Goal: Feedback & Contribution: Contribute content

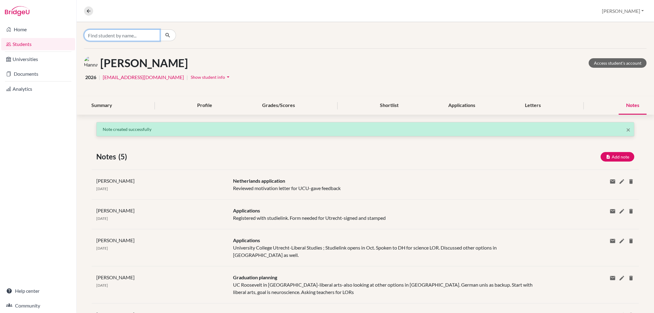
click at [107, 32] on input "Find student by name..." at bounding box center [122, 35] width 76 height 12
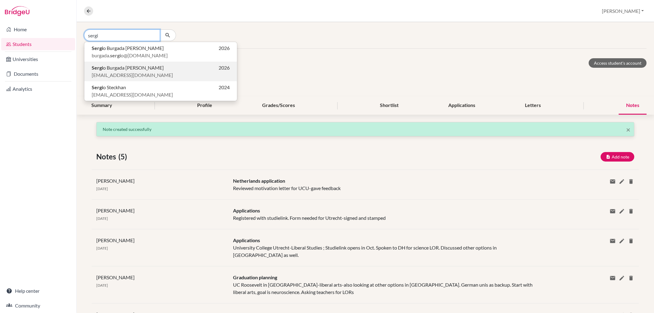
type input "sergi"
click at [109, 71] on span "Sergi o Burgada [PERSON_NAME]" at bounding box center [128, 67] width 72 height 7
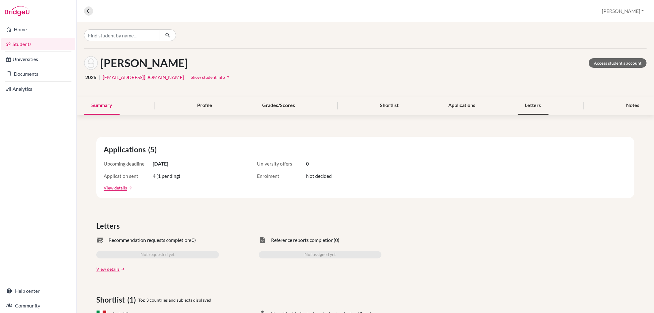
click at [530, 106] on div "Letters" at bounding box center [533, 106] width 31 height 18
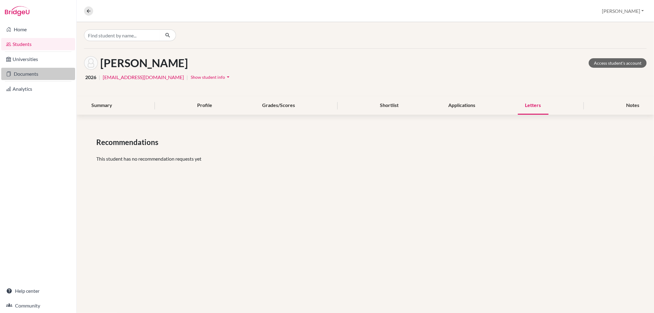
click at [48, 75] on link "Documents" at bounding box center [38, 74] width 74 height 12
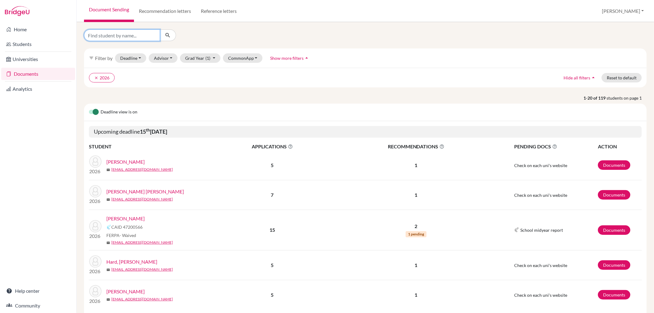
click at [135, 32] on input "Find student by name..." at bounding box center [122, 35] width 76 height 12
type input "sergio"
click at [166, 32] on icon "submit" at bounding box center [168, 35] width 6 height 6
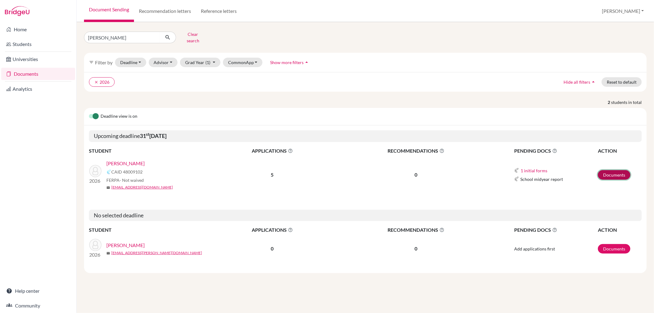
click at [617, 172] on link "Documents" at bounding box center [614, 175] width 33 height 10
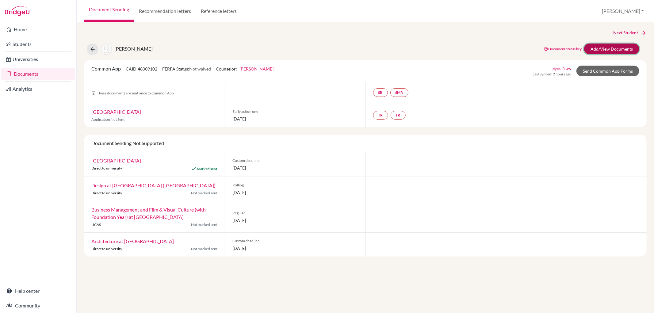
click at [592, 45] on link "Add/View Documents" at bounding box center [611, 49] width 55 height 11
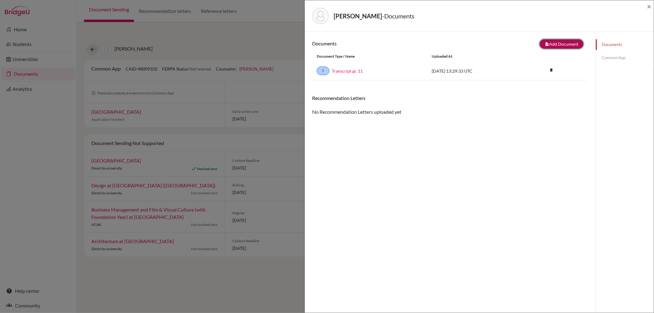
click at [559, 45] on button "note_add Add Document" at bounding box center [562, 44] width 44 height 10
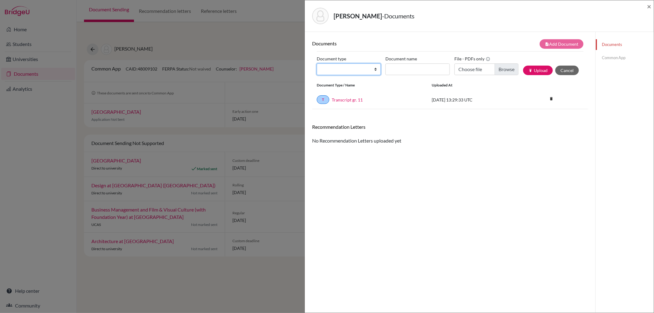
click at [373, 71] on select "Change explanation for Common App reports Counselor recommendation Internationa…" at bounding box center [349, 69] width 64 height 12
select select "5"
click at [317, 63] on select "Change explanation for Common App reports Counselor recommendation Internationa…" at bounding box center [349, 69] width 64 height 12
click at [393, 67] on input "Recommender's name" at bounding box center [417, 69] width 64 height 12
paste input "Sarah Jasiewicz"
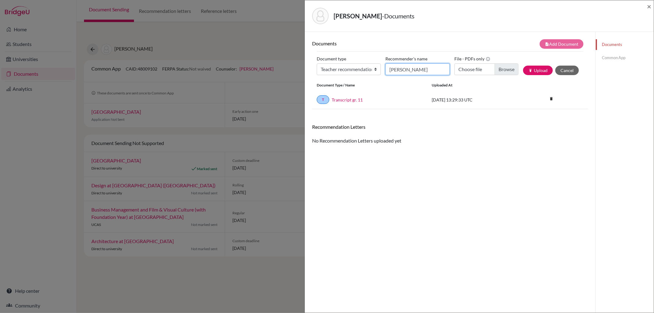
type input "Sarah Jasiewicz"
click at [501, 72] on input "Choose file" at bounding box center [486, 69] width 64 height 12
type input "C:\fakepath\Sergio Burgada Molina LOR.pdf"
click at [535, 71] on button "publish Upload" at bounding box center [538, 71] width 30 height 10
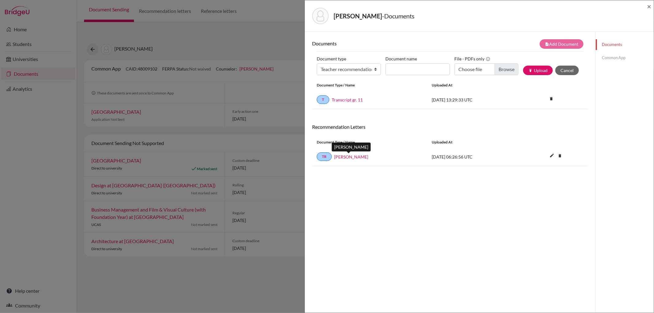
click at [346, 155] on link "Sarah Jasiewicz" at bounding box center [351, 157] width 34 height 6
click at [394, 70] on input "Document name" at bounding box center [417, 69] width 64 height 12
paste input "Sebastian Aguayo"
type input "Sebastian Aguayo"
click at [369, 69] on select "Change explanation for Common App reports Counselor recommendation Internationa…" at bounding box center [349, 69] width 64 height 12
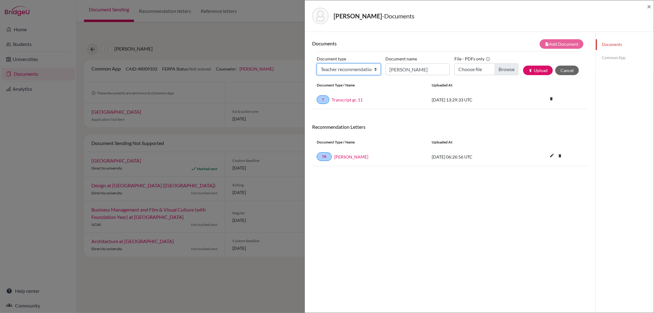
select select "5"
click at [317, 63] on select "Change explanation for Common App reports Counselor recommendation Internationa…" at bounding box center [349, 69] width 64 height 12
click at [426, 71] on input "Recommender's name" at bounding box center [417, 69] width 64 height 12
paste input "Sebastian Aguayo"
type input "Sebastian Aguayo"
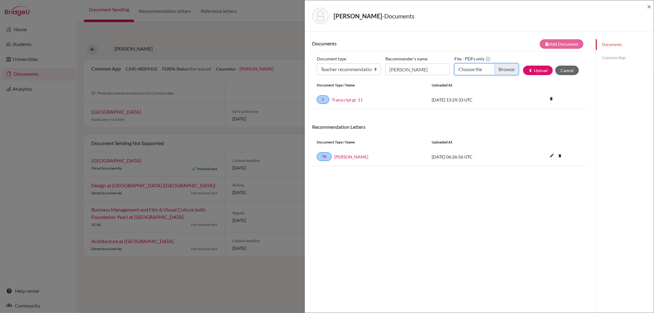
click at [502, 70] on input "Choose file" at bounding box center [486, 69] width 64 height 12
type input "C:\fakepath\Recommendation letter for Sergio Burgada (1).pdf"
click at [532, 70] on button "publish Upload" at bounding box center [538, 71] width 30 height 10
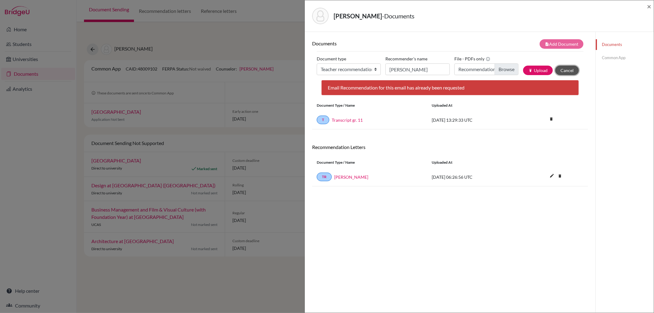
click at [570, 72] on button "Cancel" at bounding box center [567, 71] width 24 height 10
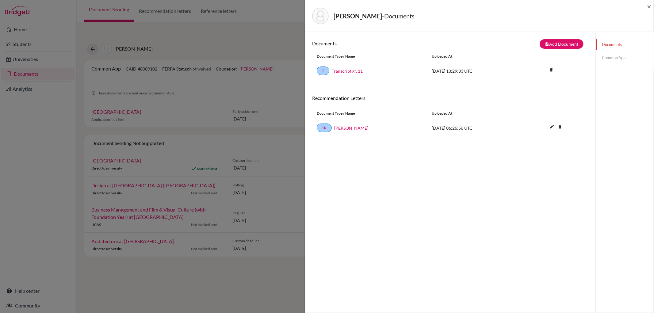
click at [605, 58] on link "Common App" at bounding box center [625, 57] width 58 height 11
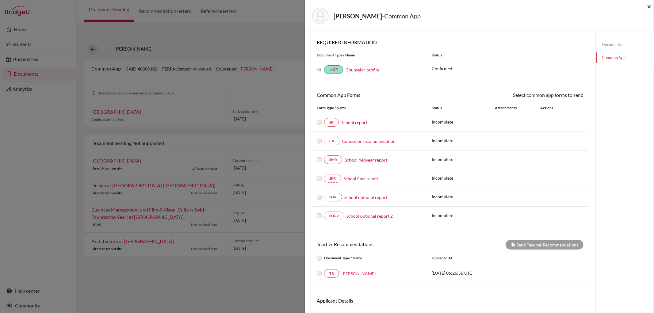
click at [648, 8] on span "×" at bounding box center [649, 6] width 4 height 9
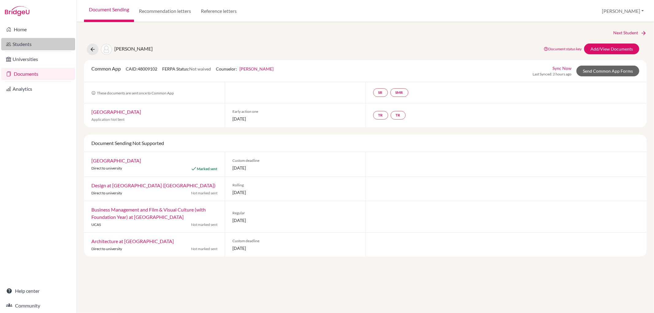
click at [41, 44] on link "Students" at bounding box center [38, 44] width 74 height 12
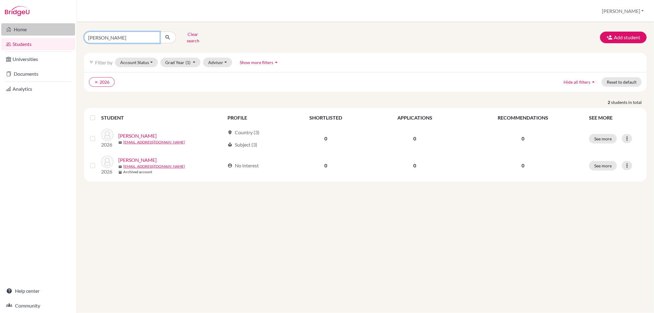
drag, startPoint x: 137, startPoint y: 39, endPoint x: 56, endPoint y: 25, distance: 82.8
click at [56, 25] on div "Home Students Universities Documents Analytics Help center Community Students o…" at bounding box center [327, 156] width 654 height 313
type input "tobias"
click at [166, 36] on icon "submit" at bounding box center [168, 37] width 6 height 6
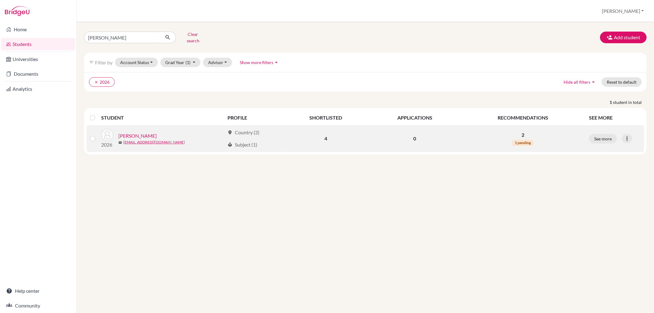
click at [139, 132] on link "Chuděj, Tobiáš" at bounding box center [137, 135] width 38 height 7
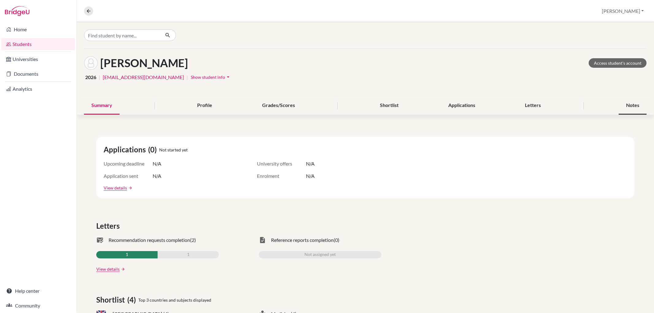
click at [636, 108] on div "Notes" at bounding box center [633, 106] width 28 height 18
